Goal: Find specific page/section

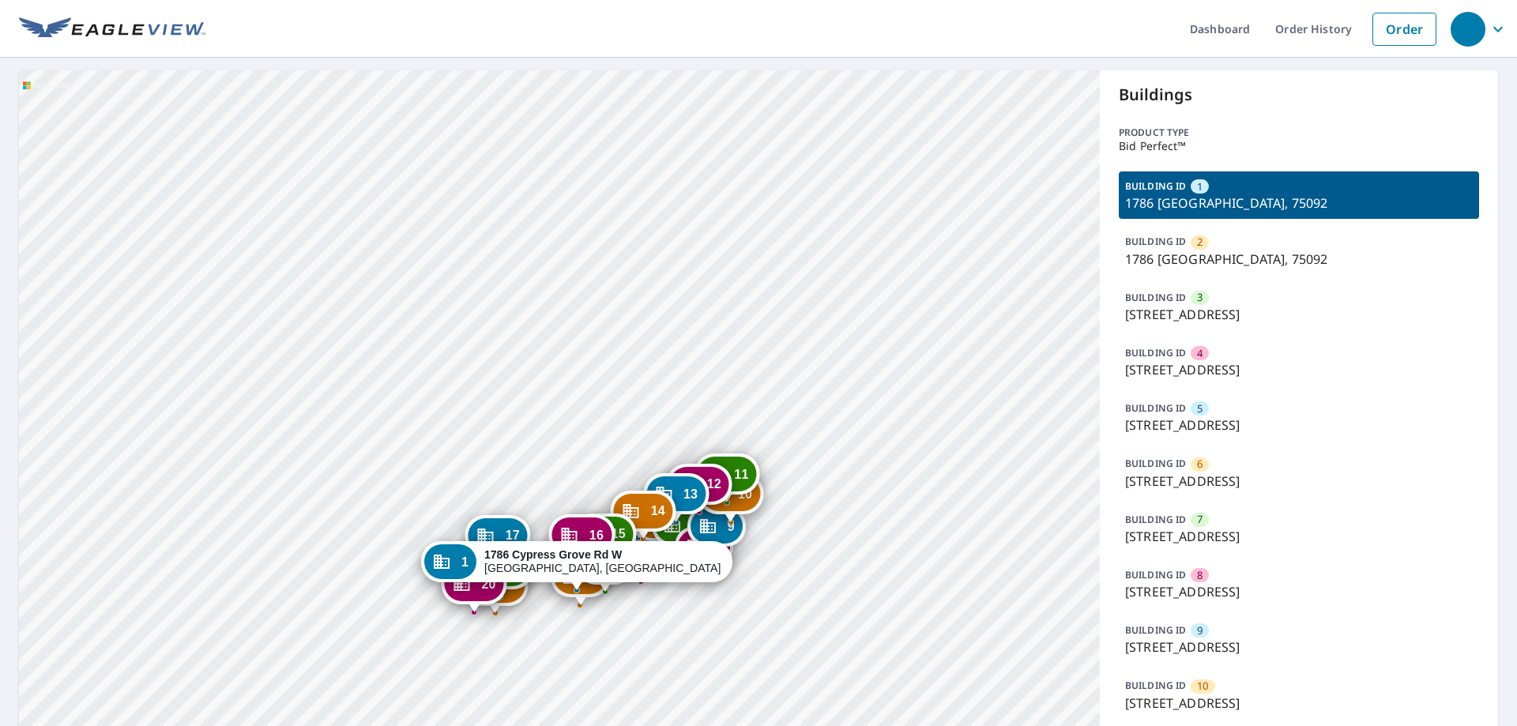
drag, startPoint x: 519, startPoint y: 342, endPoint x: 556, endPoint y: 223, distance: 124.7
click at [550, 164] on div "2 1786 Cypress Grove Rd W Sherman, TX 75092 3 1782 Cypress Grove Rd W Sherman, …" at bounding box center [559, 678] width 1081 height 1216
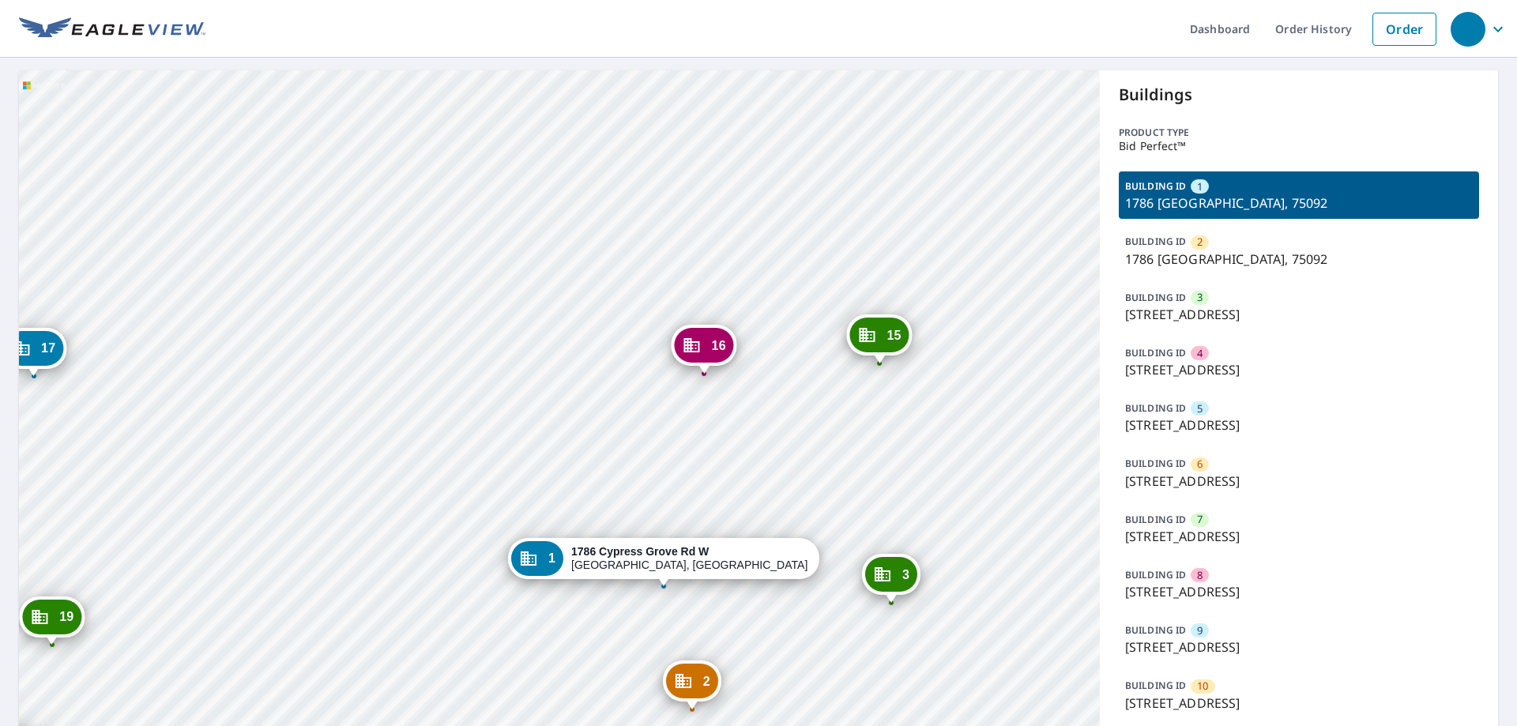
click at [504, 447] on div "2 1786 Cypress Grove Rd W Sherman, TX 75092 3 1782 Cypress Grove Rd W Sherman, …" at bounding box center [559, 678] width 1081 height 1216
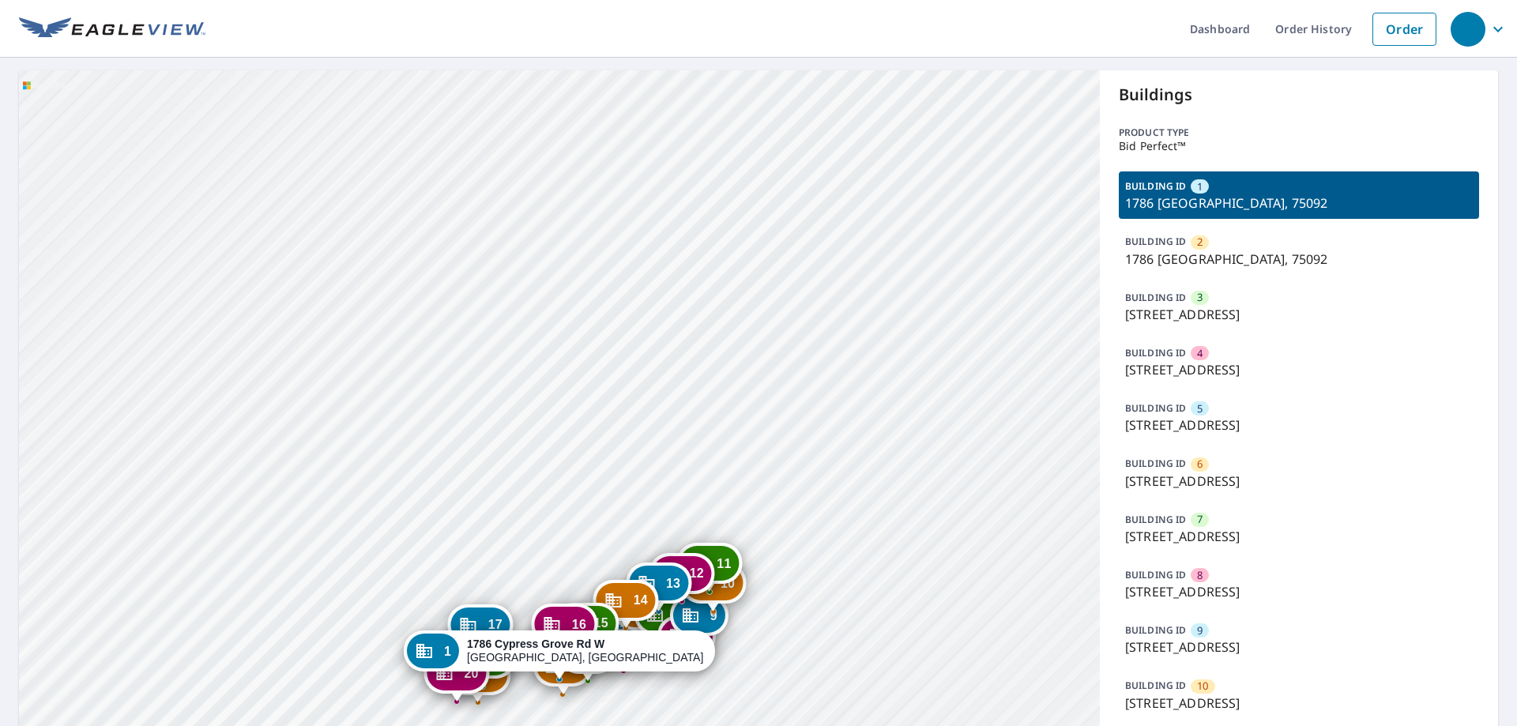
drag, startPoint x: 511, startPoint y: 364, endPoint x: 661, endPoint y: 260, distance: 183.0
click at [541, 276] on div "2 [STREET_ADDRESS] 3 [STREET_ADDRESS] 4 [STREET_ADDRESS] 5 [STREET_ADDRESS] 6 […" at bounding box center [559, 678] width 1081 height 1216
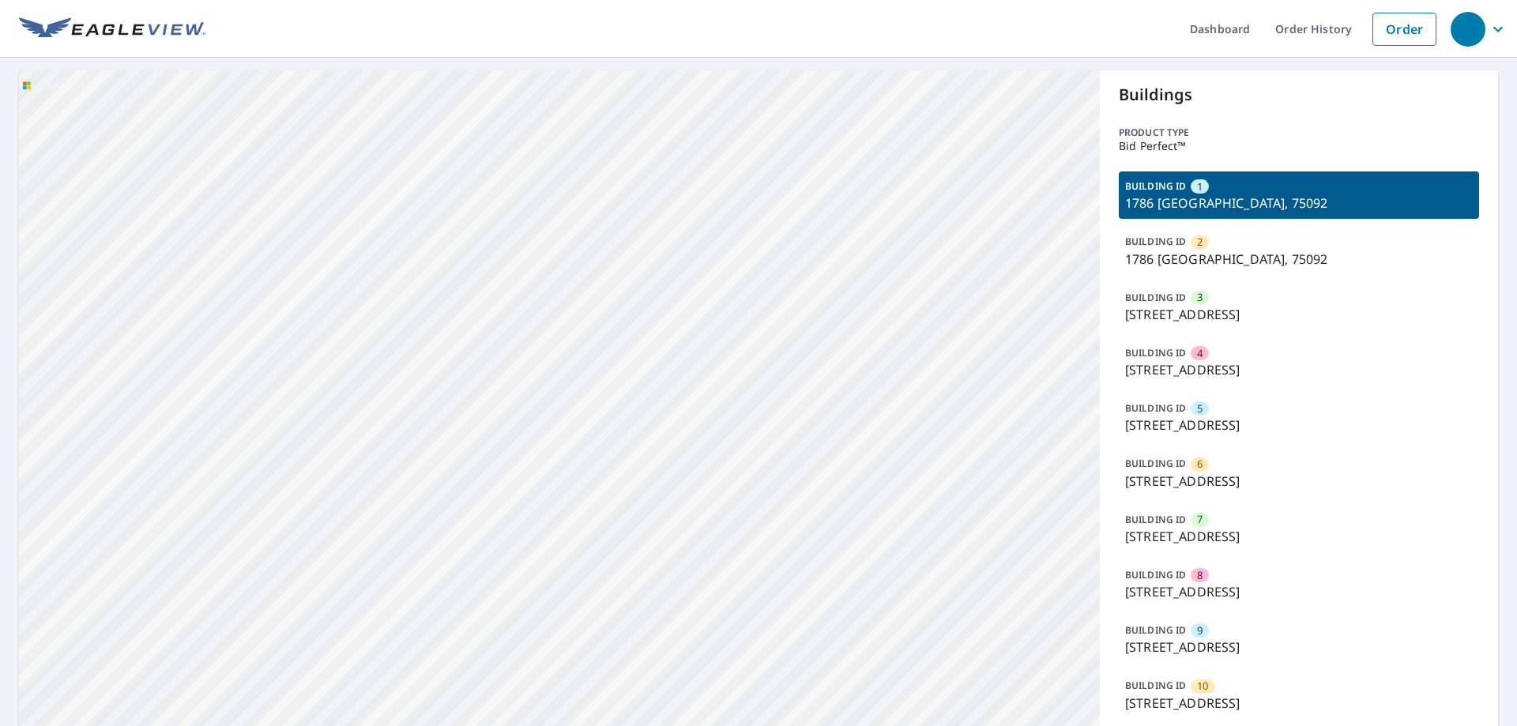
drag, startPoint x: 520, startPoint y: 522, endPoint x: 750, endPoint y: 198, distance: 397.3
click at [756, 111] on div "2 1786 Cypress Grove Rd W Sherman, TX 75092 3 1782 Cypress Grove Rd W Sherman, …" at bounding box center [559, 678] width 1081 height 1216
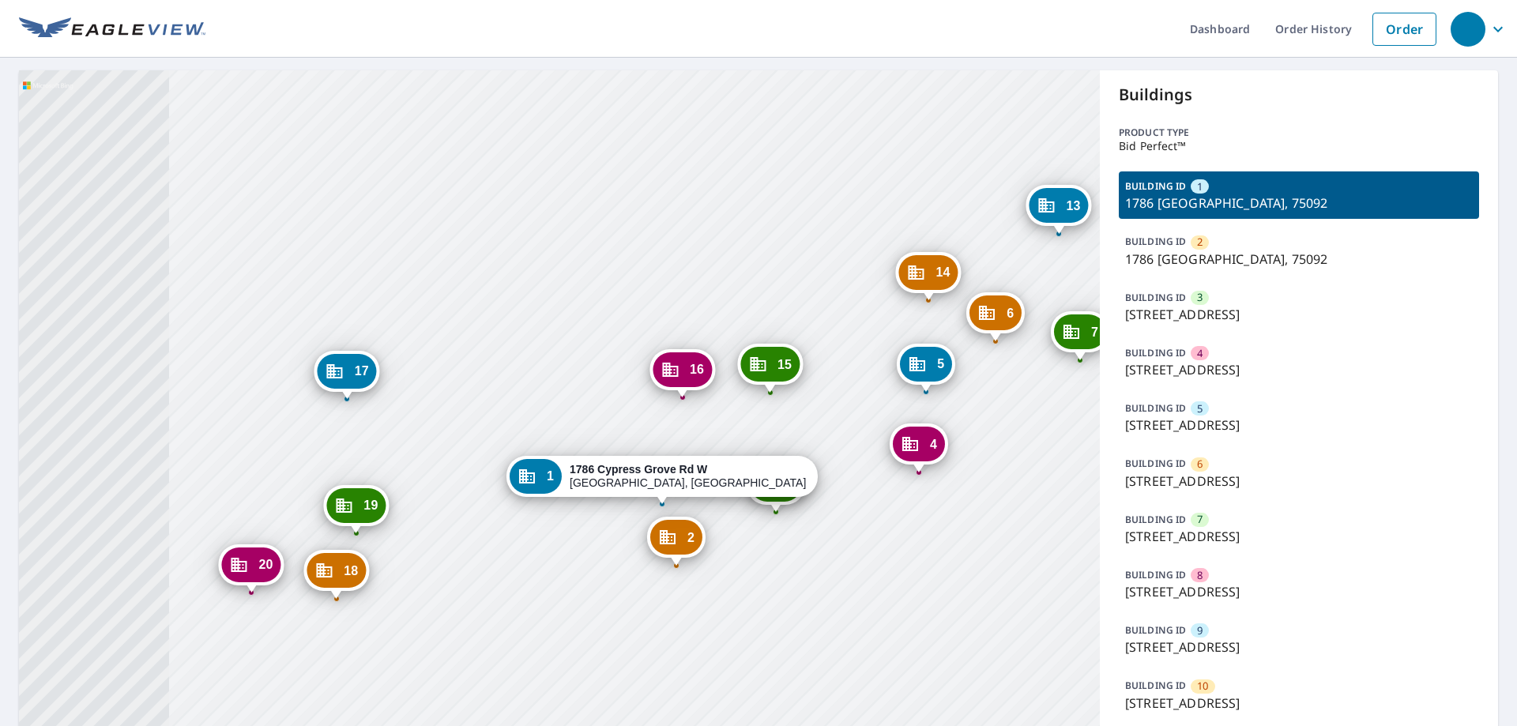
drag, startPoint x: 644, startPoint y: 295, endPoint x: 752, endPoint y: 125, distance: 201.5
click at [752, 125] on div "2 1786 Cypress Grove Rd W Sherman, TX 75092 3 1782 Cypress Grove Rd W Sherman, …" at bounding box center [559, 678] width 1081 height 1216
